Goal: Transaction & Acquisition: Purchase product/service

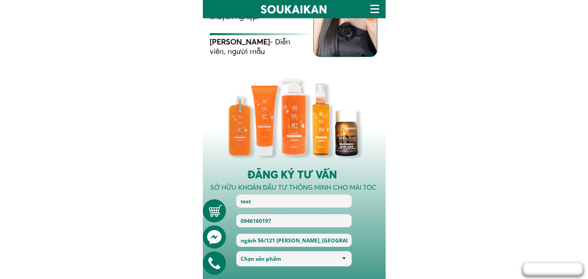
scroll to position [1654, 0]
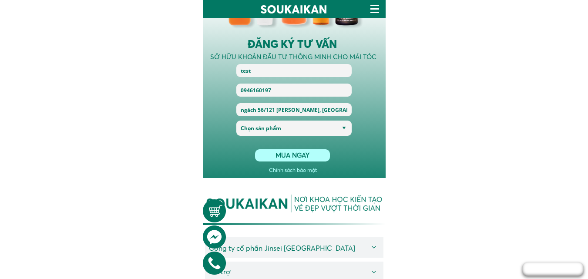
click at [298, 128] on select "Chọn sản phẩm TÁI SINH NỀN TẢNG KHỎE TRONG ĐẸP NGOÀI THANH XUÂN TOÀN DIỆN" at bounding box center [294, 128] width 111 height 15
click at [239, 121] on select "Chọn sản phẩm TÁI SINH NỀN TẢNG KHỎE TRONG ĐẸP NGOÀI THANH XUÂN TOÀN DIỆN" at bounding box center [294, 128] width 111 height 15
click at [285, 155] on p "MUA NGAY" at bounding box center [292, 155] width 75 height 12
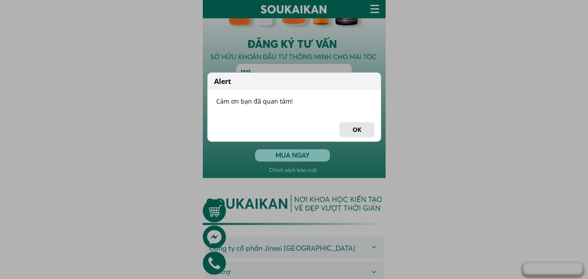
click at [364, 132] on button "OK" at bounding box center [357, 129] width 35 height 15
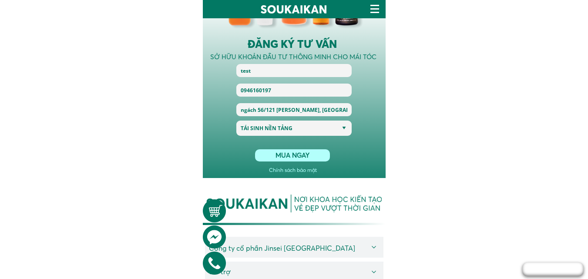
click at [307, 130] on select "Chọn sản phẩm TÁI SINH NỀN TẢNG KHỎE TRONG ĐẸP NGOÀI THANH XUÂN TOÀN DIỆN" at bounding box center [294, 128] width 111 height 15
click at [239, 121] on select "Chọn sản phẩm TÁI SINH NỀN TẢNG KHỎE TRONG ĐẸP NGOÀI THANH XUÂN TOÀN DIỆN" at bounding box center [294, 128] width 111 height 15
click at [298, 127] on select "Chọn sản phẩm TÁI SINH NỀN TẢNG KHỎE TRONG ĐẸP NGOÀI THANH XUÂN TOÀN DIỆN" at bounding box center [294, 128] width 111 height 15
select select "2.500.000đ"
click at [239, 121] on select "Chọn sản phẩm TÁI SINH NỀN TẢNG KHỎE TRONG ĐẸP NGOÀI THANH XUÂN TOÀN DIỆN" at bounding box center [294, 128] width 111 height 15
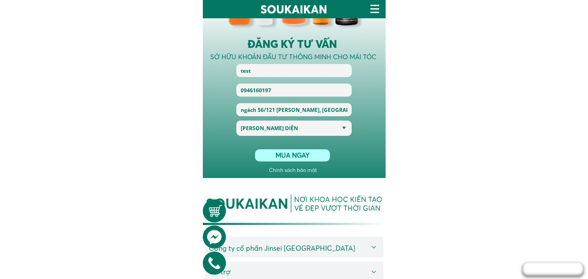
click at [294, 128] on select "Chọn sản phẩm TÁI SINH NỀN TẢNG KHỎE TRONG ĐẸP NGOÀI THANH XUÂN TOÀN DIỆN" at bounding box center [294, 128] width 111 height 15
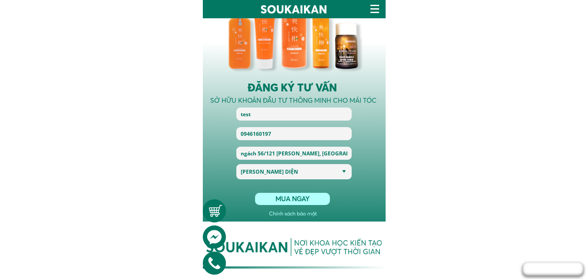
click at [300, 157] on input "ngách 56/121 [PERSON_NAME], [GEOGRAPHIC_DATA], [GEOGRAPHIC_DATA]" at bounding box center [294, 153] width 111 height 13
click at [363, 132] on div "Chính sách bảo mật MUA NGAY test 0946160197 ngách 56/121 lê thanh nghị, Phường …" at bounding box center [294, 131] width 183 height 179
click at [326, 168] on select "Chọn sản phẩm TÁI SINH NỀN TẢNG KHỎE TRONG ĐẸP NGOÀI THANH XUÂN TOÀN DIỆN" at bounding box center [294, 171] width 111 height 15
select select
click at [239, 164] on select "Chọn sản phẩm TÁI SINH NỀN TẢNG KHỎE TRONG ĐẸP NGOÀI THANH XUÂN TOÀN DIỆN" at bounding box center [294, 171] width 111 height 15
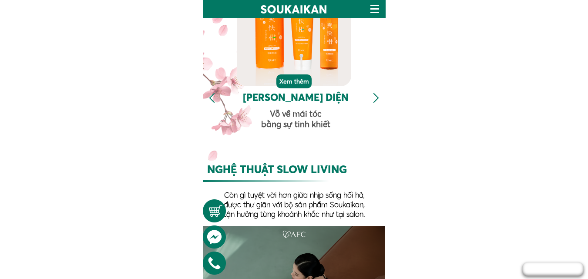
scroll to position [926, 0]
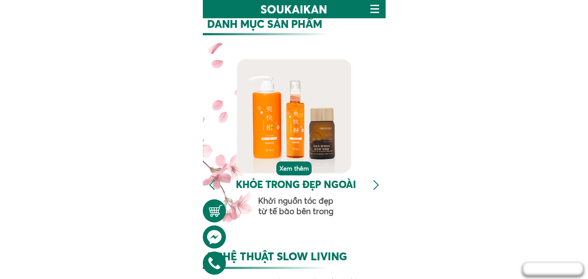
click at [374, 186] on div at bounding box center [376, 185] width 14 height 14
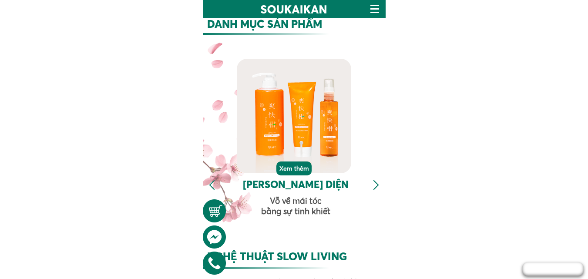
click at [375, 185] on div at bounding box center [376, 185] width 14 height 14
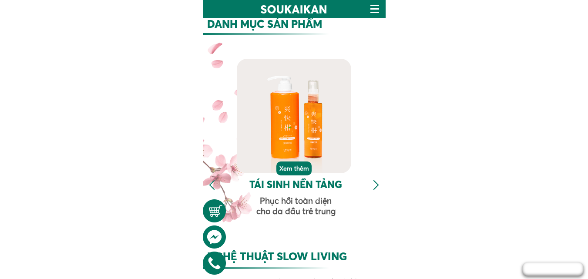
click at [375, 185] on div at bounding box center [376, 185] width 14 height 14
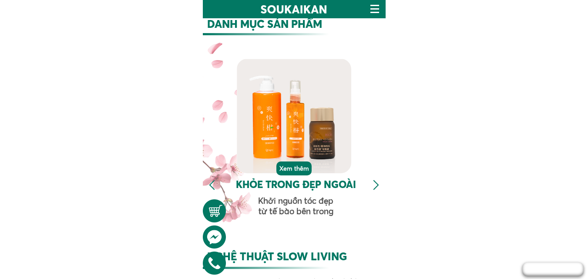
click at [375, 185] on div at bounding box center [376, 185] width 14 height 14
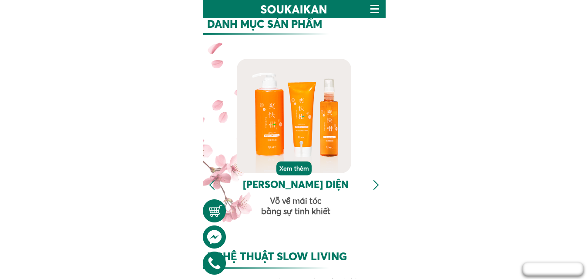
click at [377, 186] on div at bounding box center [376, 185] width 14 height 14
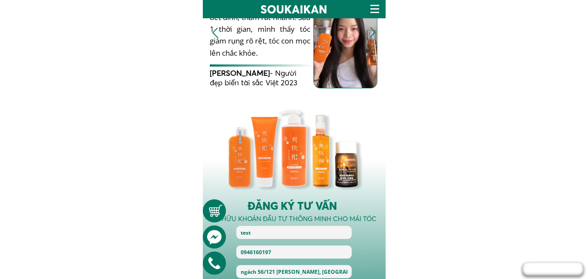
scroll to position [1579, 0]
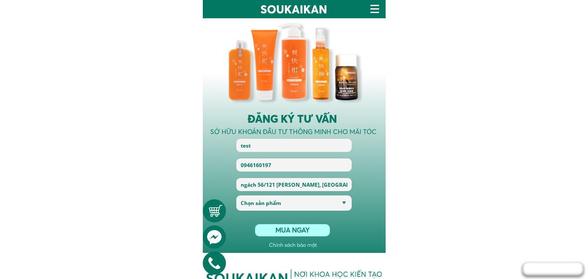
click at [271, 207] on select "Chọn sản phẩm TÁI SINH NỀN TẢNG KHỎE TRONG ĐẸP NGOÀI THANH XUÂN TOÀN DIỆN" at bounding box center [294, 202] width 111 height 15
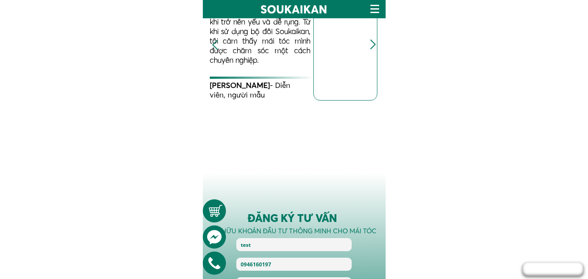
scroll to position [1611, 0]
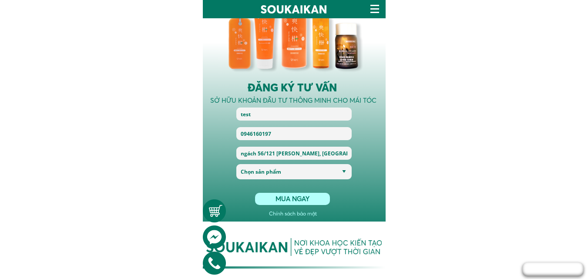
click at [284, 173] on select "Chọn sản phẩm LIỆU TRÌNH TÁI SINH NỀN TẢNG DẦU GỘI 500ML + XỊT MỌC TÓC LIỆU TÌN…" at bounding box center [294, 171] width 111 height 15
